Goal: Information Seeking & Learning: Learn about a topic

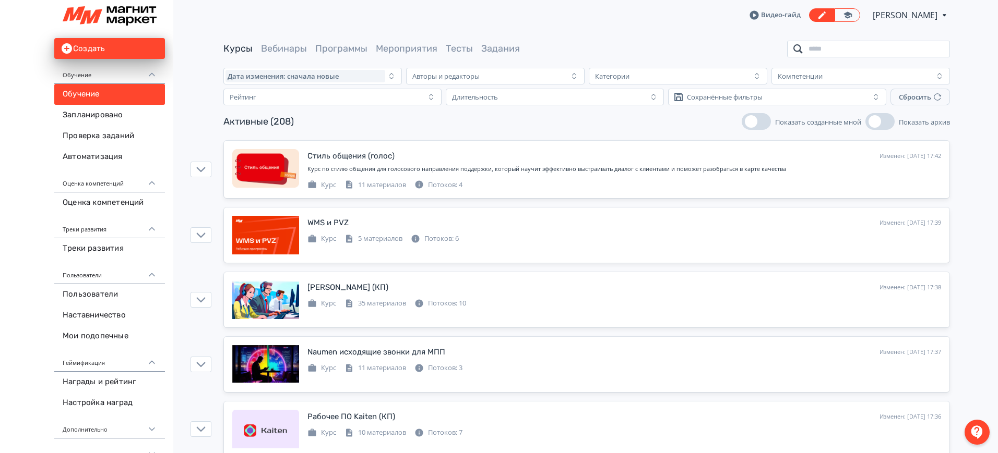
click at [857, 46] on input "search" at bounding box center [868, 49] width 163 height 17
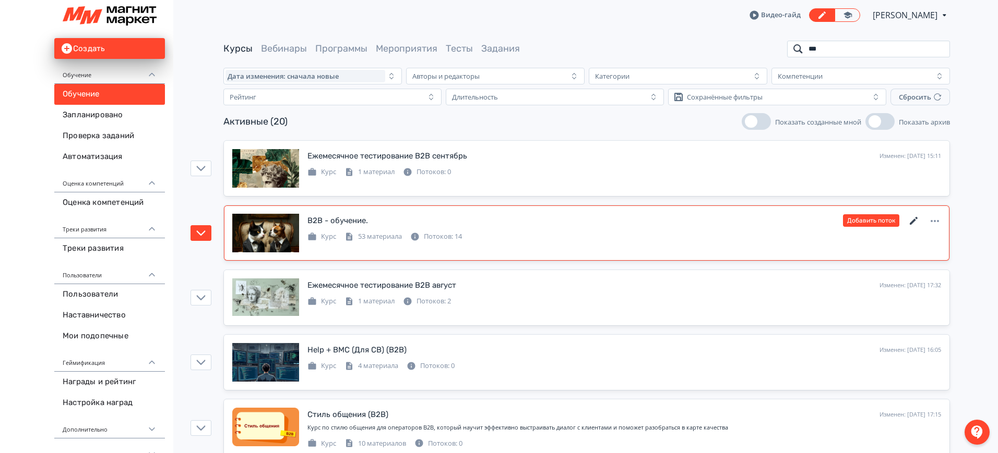
type input "***"
click at [915, 220] on icon at bounding box center [913, 221] width 8 height 8
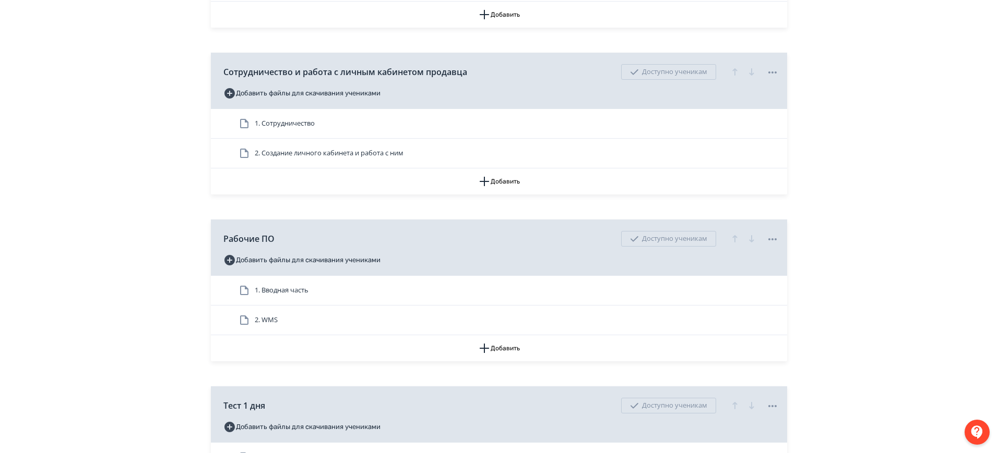
scroll to position [326, 0]
drag, startPoint x: 468, startPoint y: 69, endPoint x: 221, endPoint y: 69, distance: 246.8
click at [221, 69] on div "Сотрудничество и работа с личным кабинетом продавца Доступно ученикам Добавить …" at bounding box center [499, 79] width 576 height 56
copy span "Сотрудничество и работа с личным кабинетом продавца"
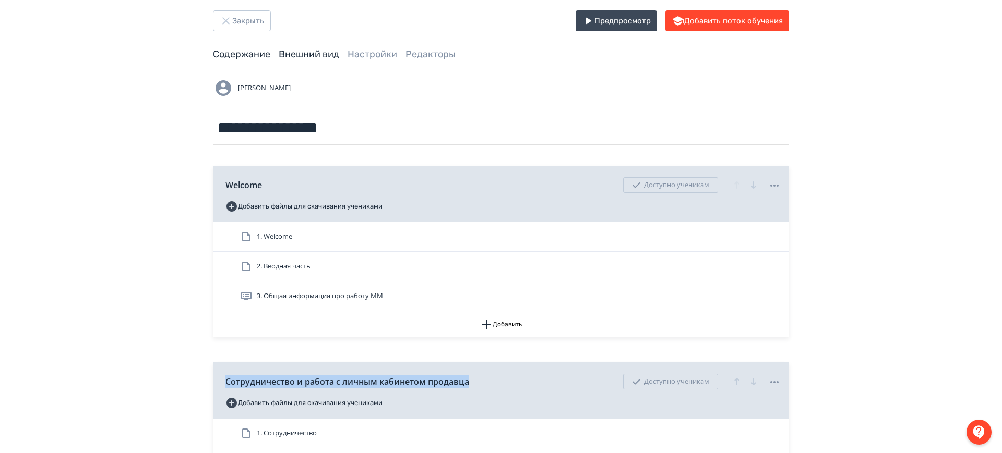
scroll to position [0, 0]
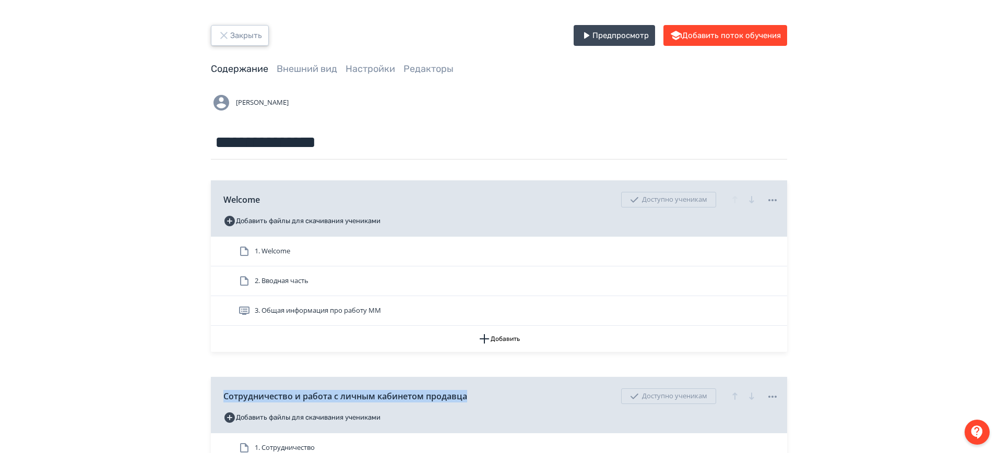
click at [252, 33] on button "Закрыть" at bounding box center [240, 35] width 58 height 21
